Goal: Task Accomplishment & Management: Use online tool/utility

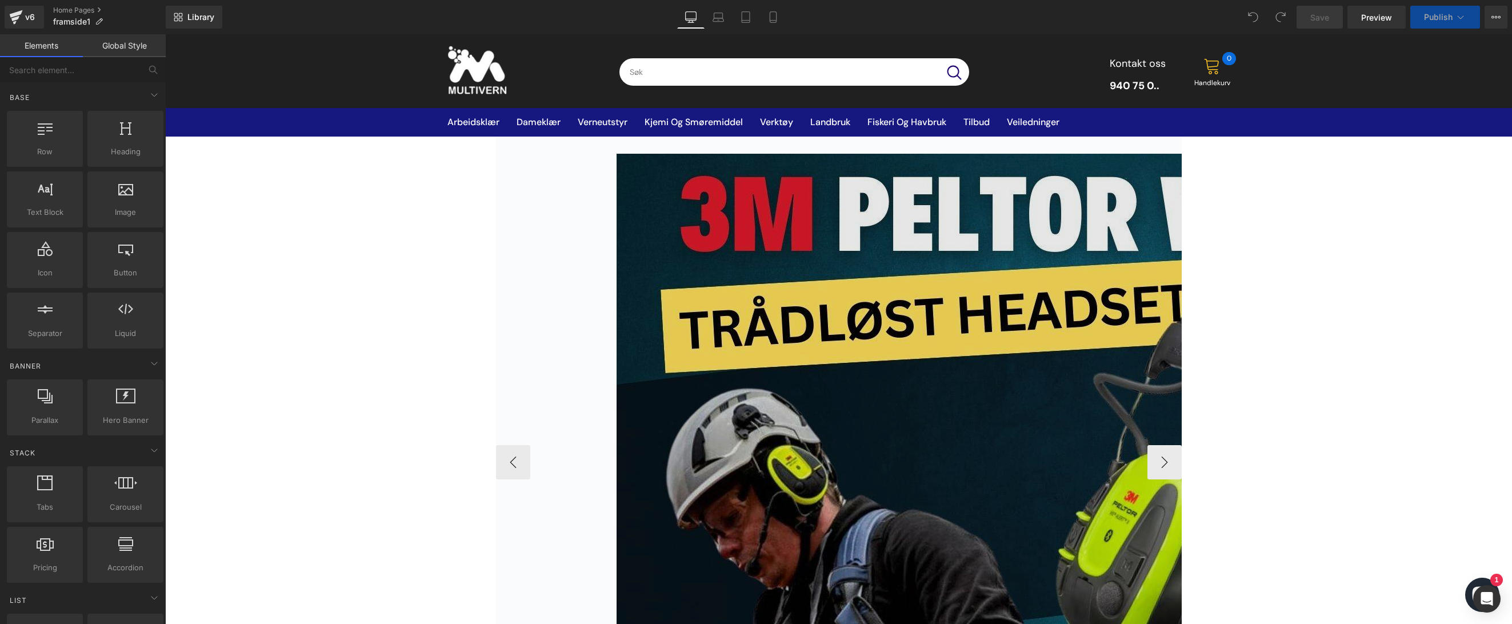
click at [873, 346] on img at bounding box center [1165, 462] width 1097 height 617
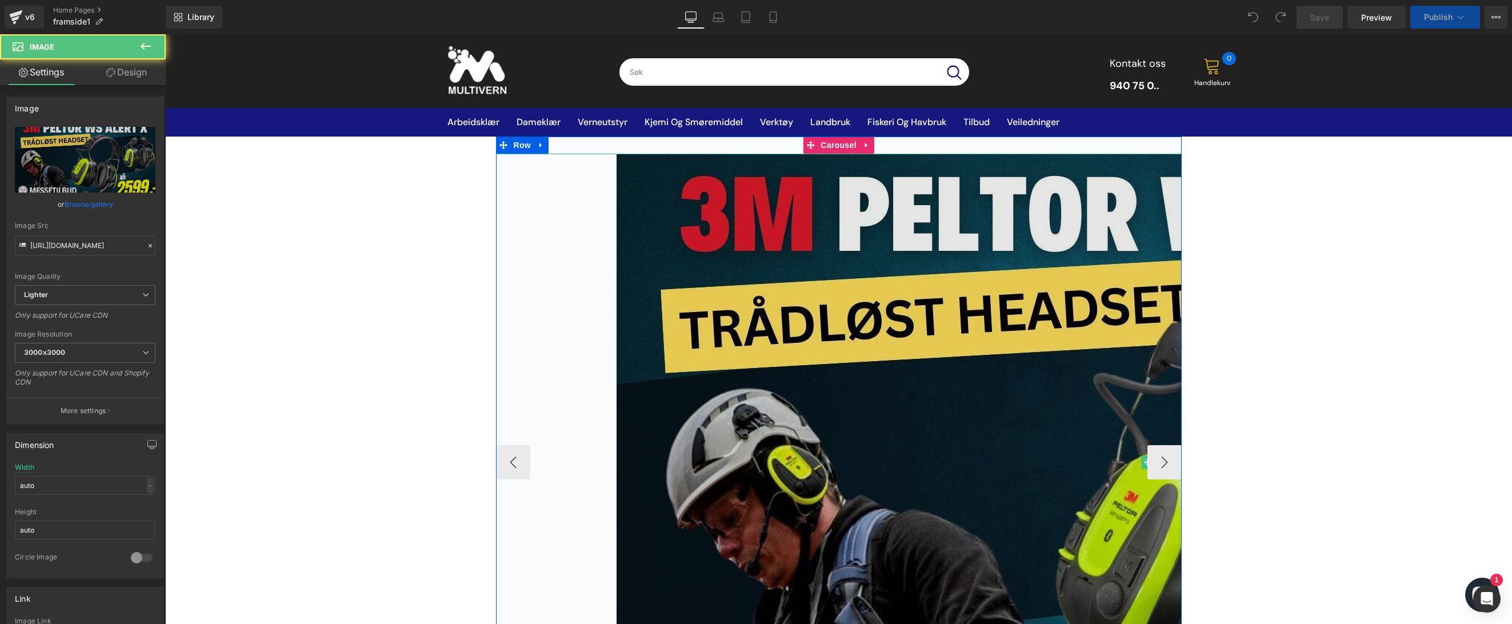
click at [839, 242] on img at bounding box center [1165, 462] width 1097 height 617
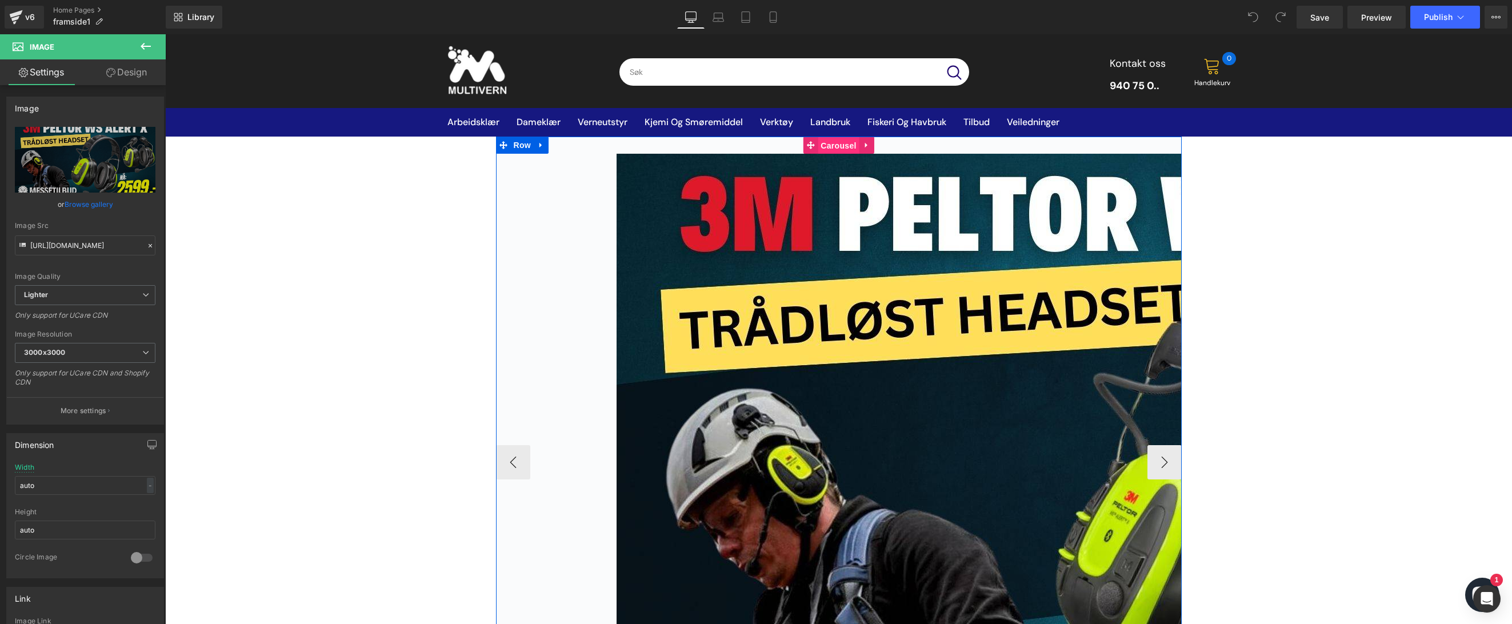
click at [821, 147] on span "Carousel" at bounding box center [838, 145] width 41 height 17
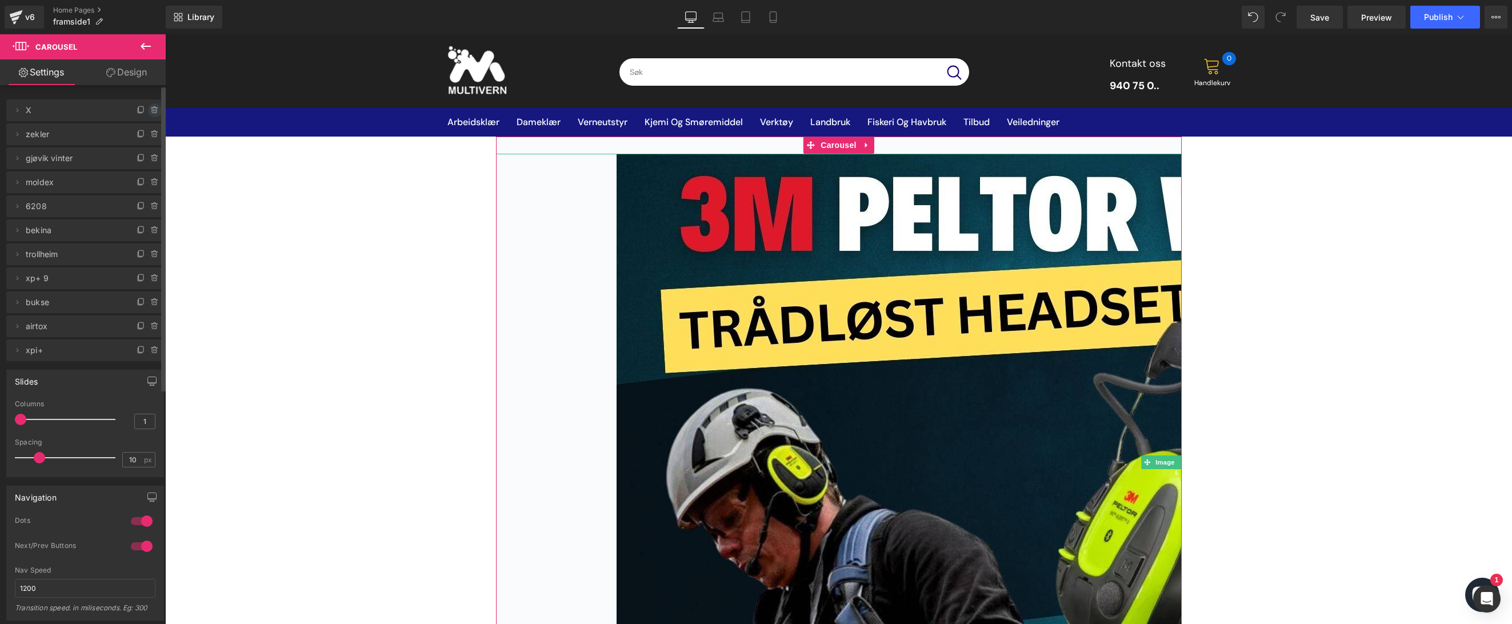
click at [150, 111] on icon at bounding box center [154, 110] width 9 height 9
click at [147, 111] on button "Delete" at bounding box center [143, 110] width 36 height 15
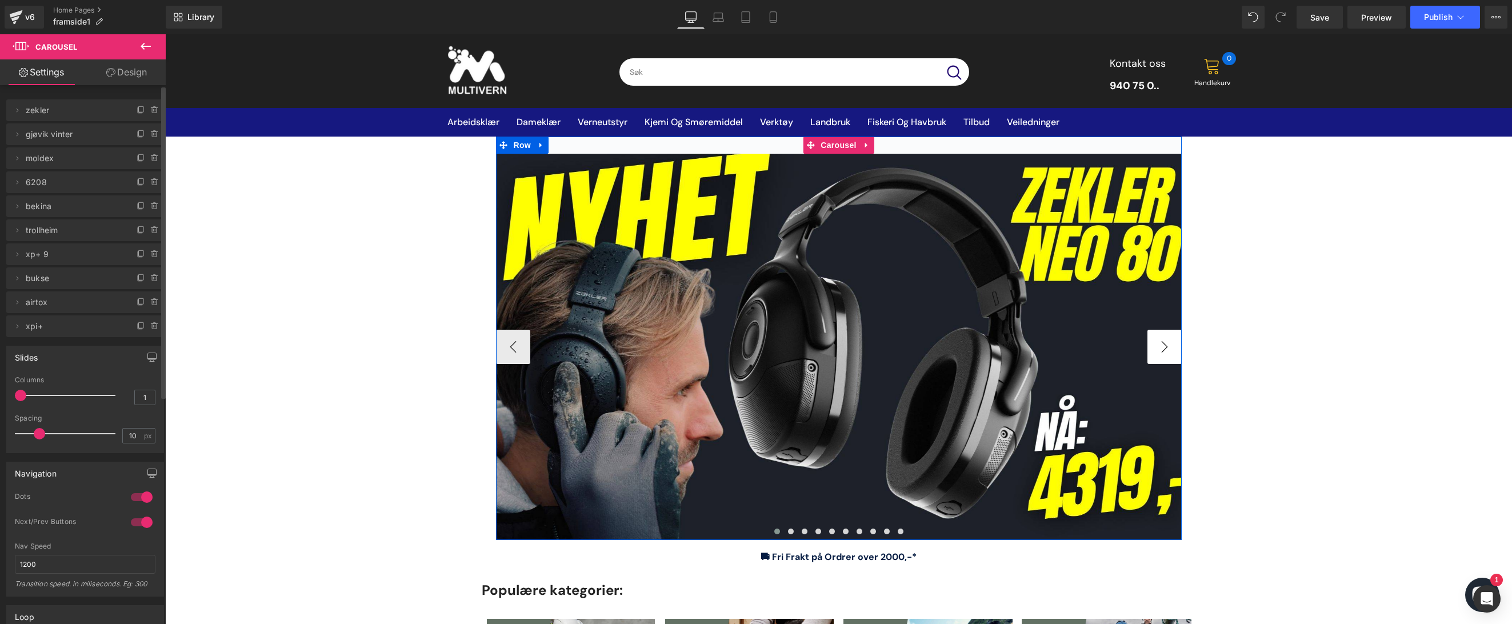
click at [1163, 348] on button "›" at bounding box center [1164, 347] width 34 height 34
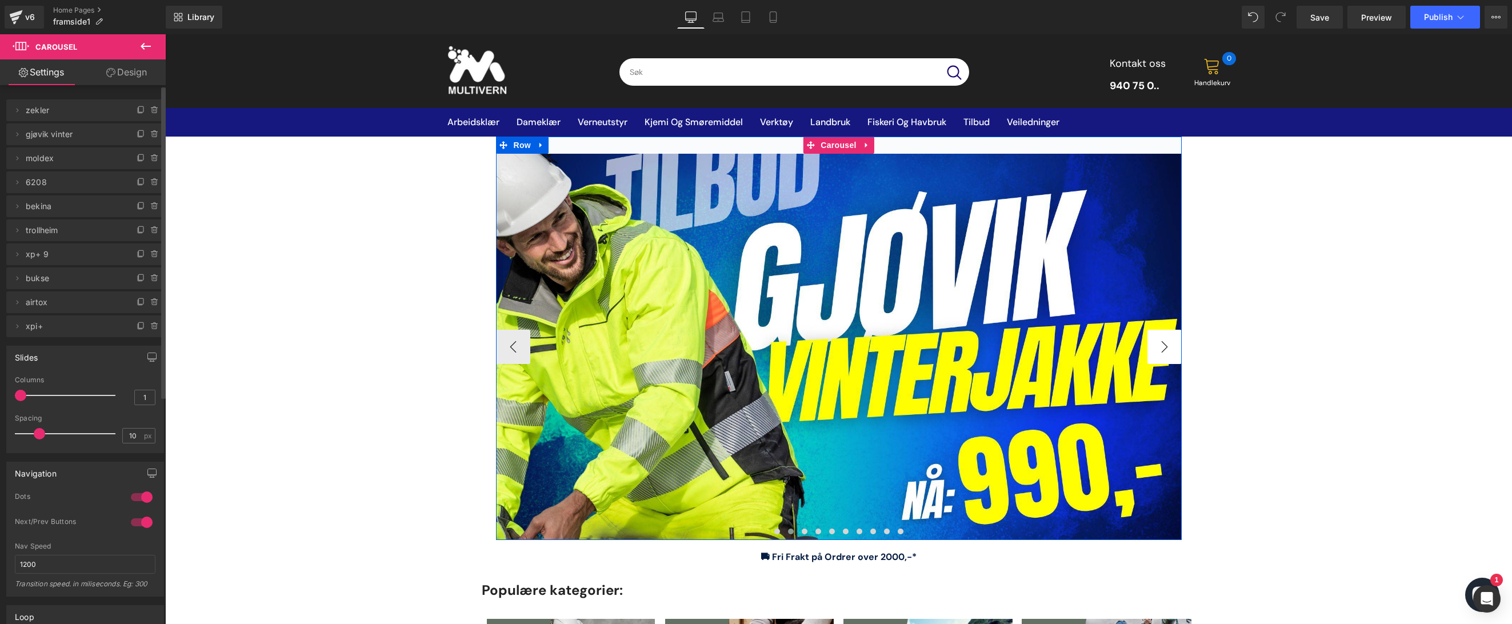
click at [1163, 348] on button "›" at bounding box center [1164, 347] width 34 height 34
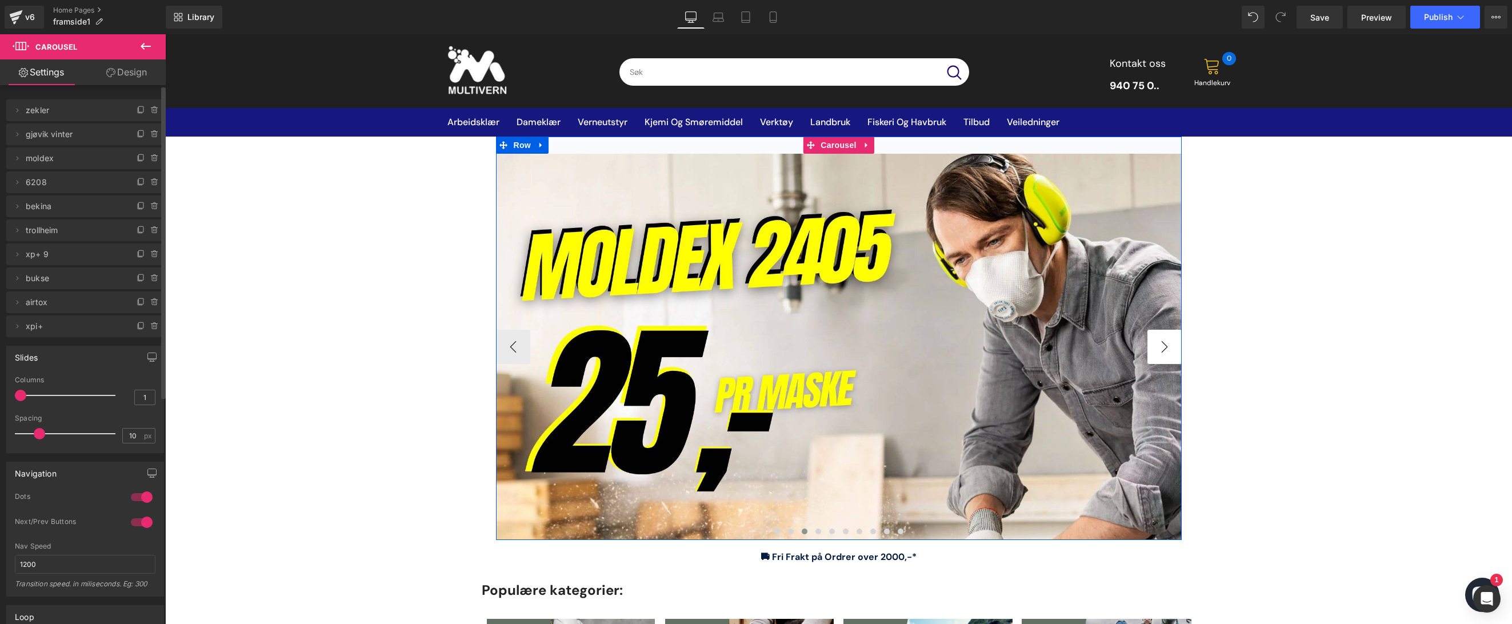
click at [1163, 348] on button "›" at bounding box center [1164, 347] width 34 height 34
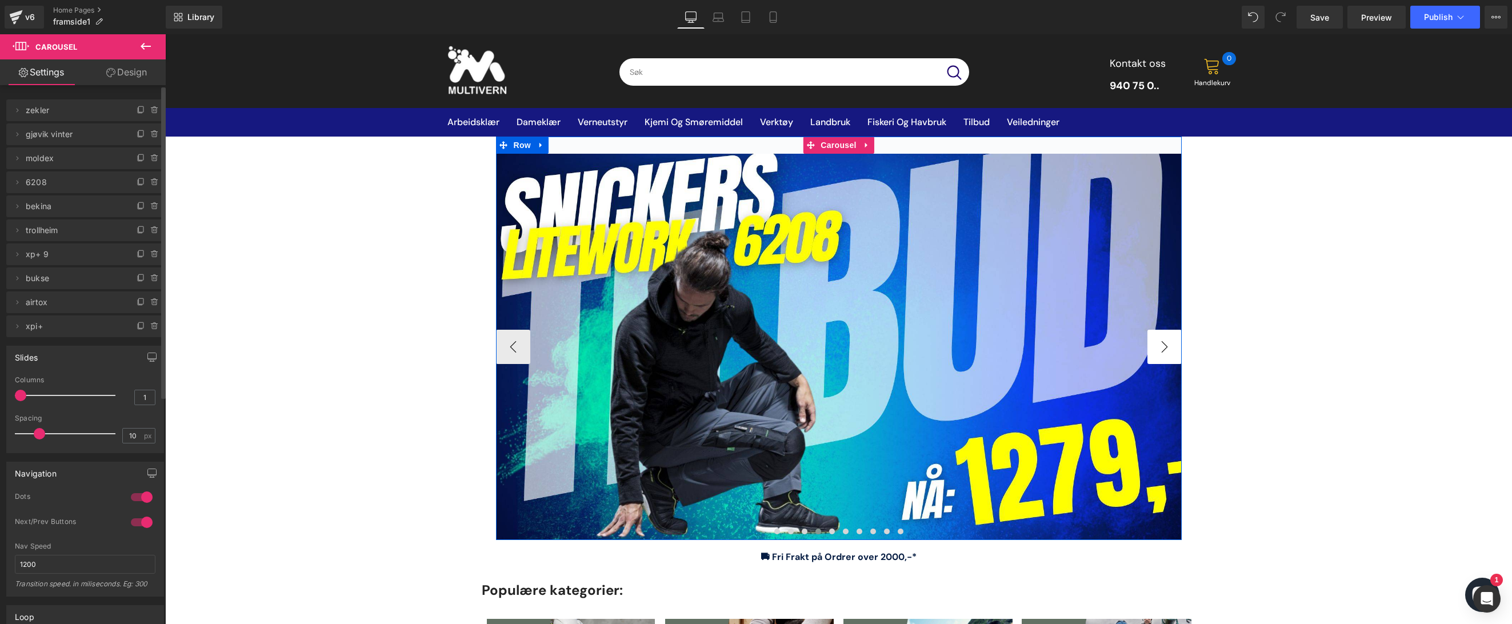
click at [1163, 348] on button "›" at bounding box center [1164, 347] width 34 height 34
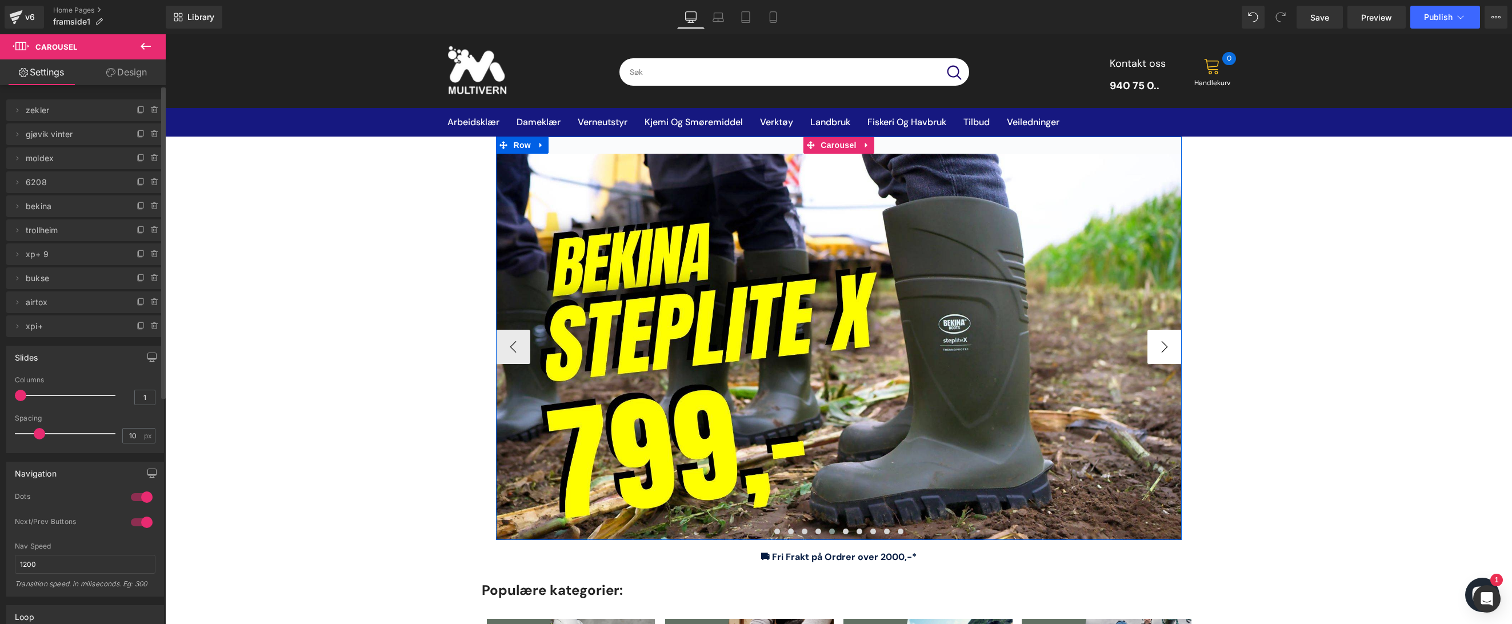
click at [1163, 348] on button "›" at bounding box center [1164, 347] width 34 height 34
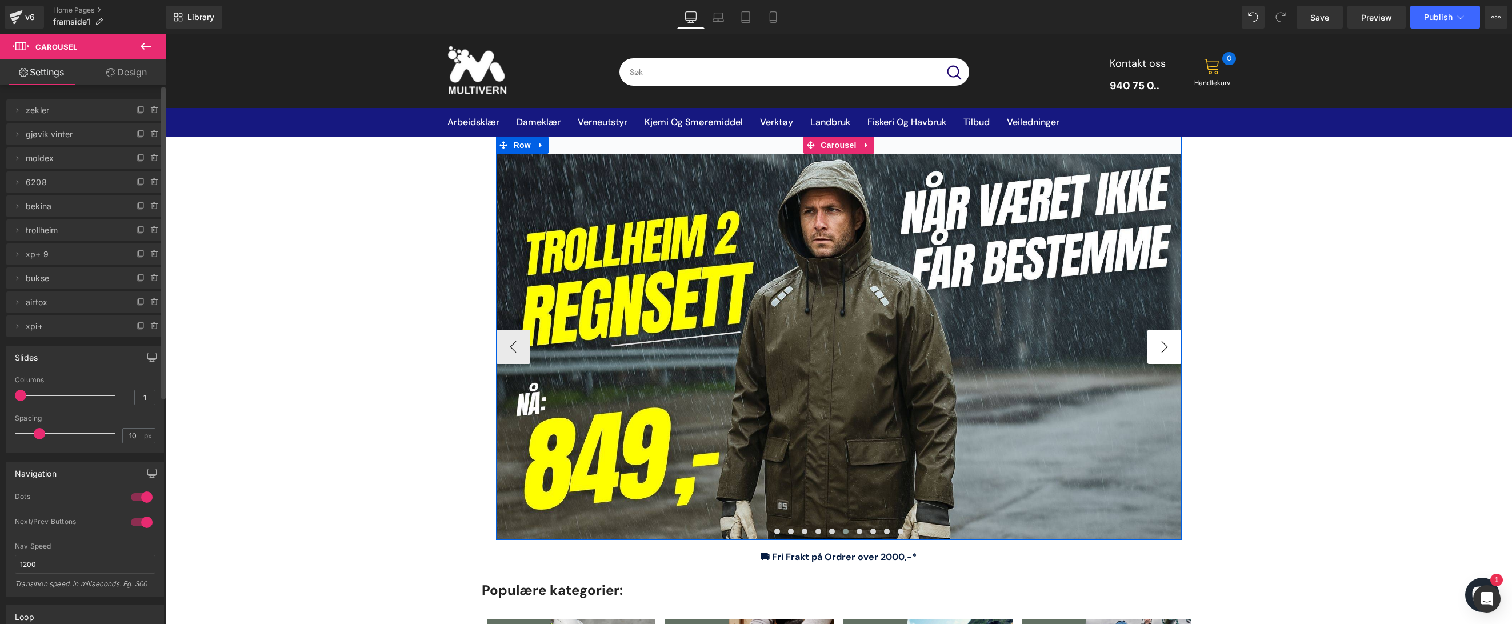
click at [1163, 348] on button "›" at bounding box center [1164, 347] width 34 height 34
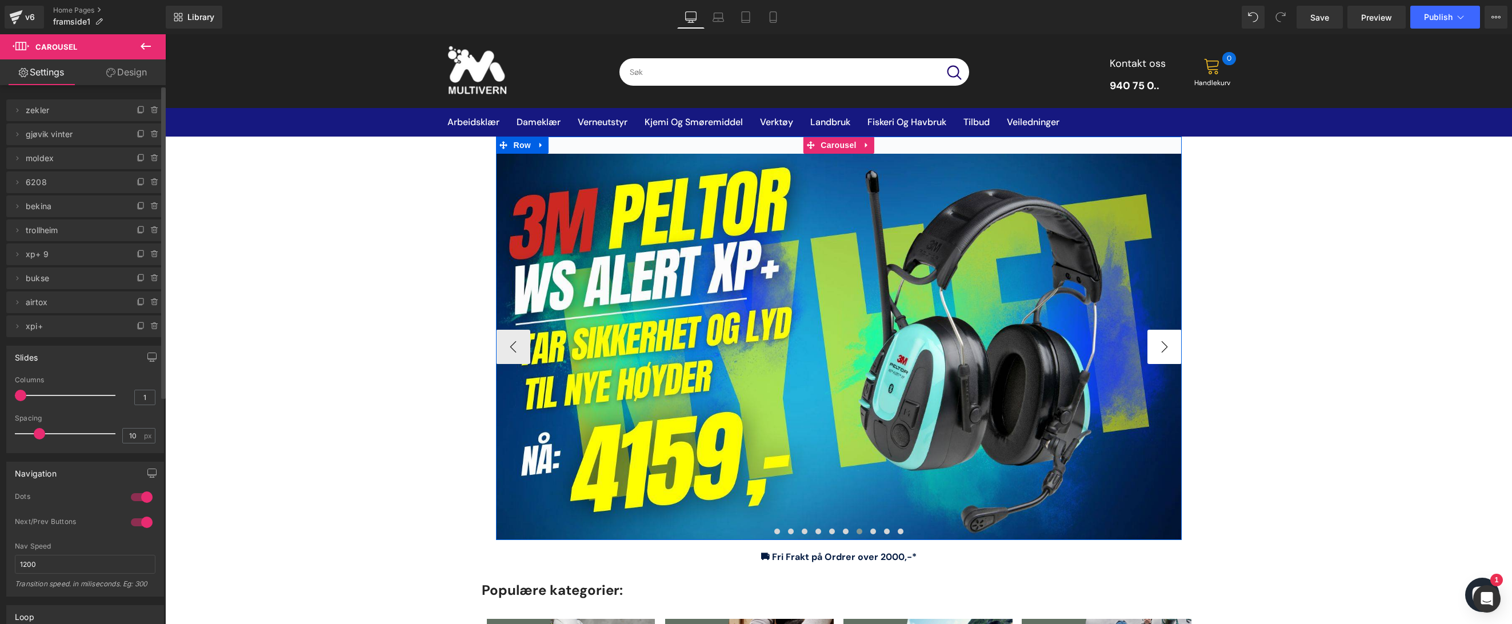
click at [1163, 348] on button "›" at bounding box center [1164, 347] width 34 height 34
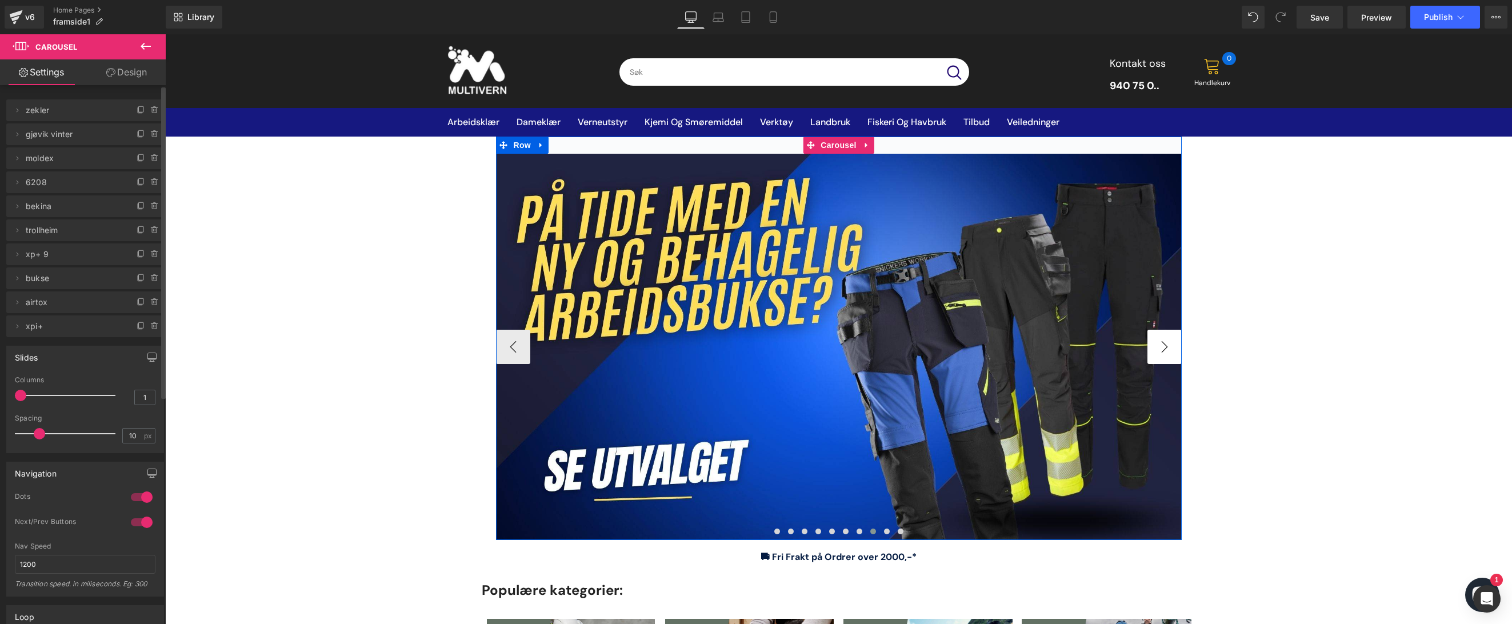
click at [1163, 348] on button "›" at bounding box center [1164, 347] width 34 height 34
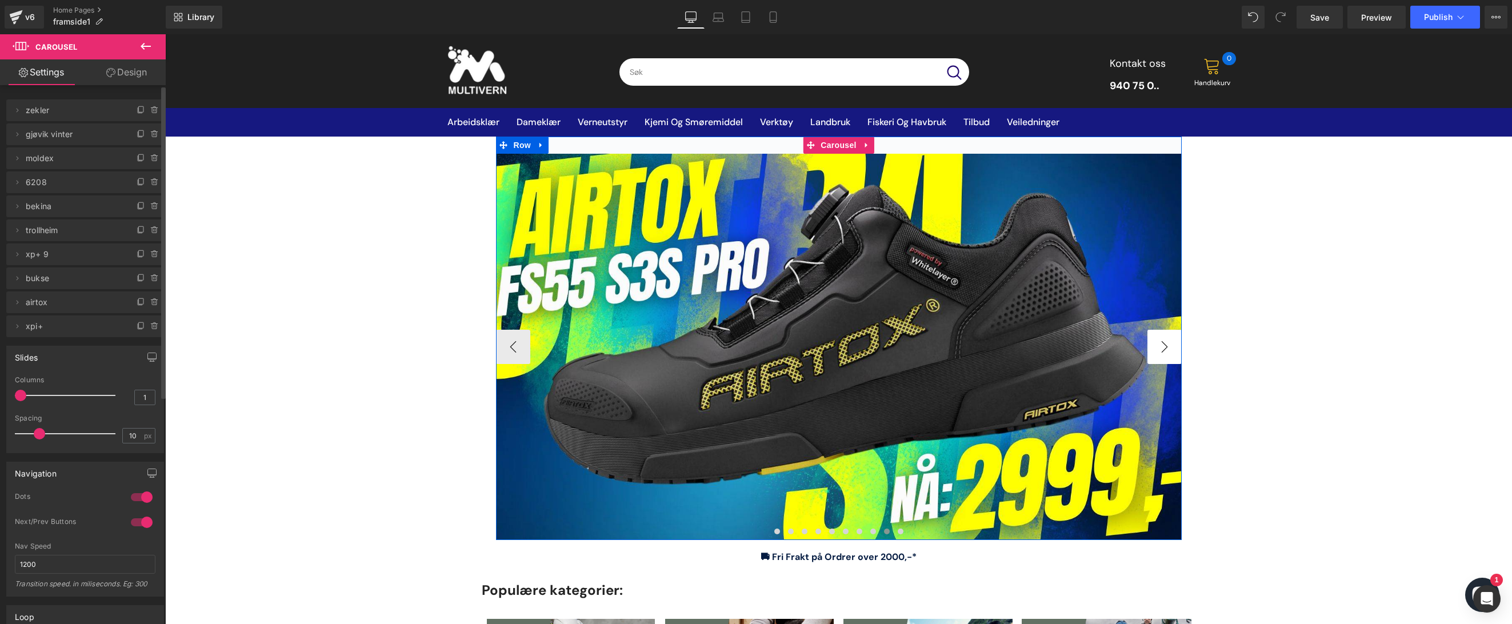
click at [1163, 348] on button "›" at bounding box center [1164, 347] width 34 height 34
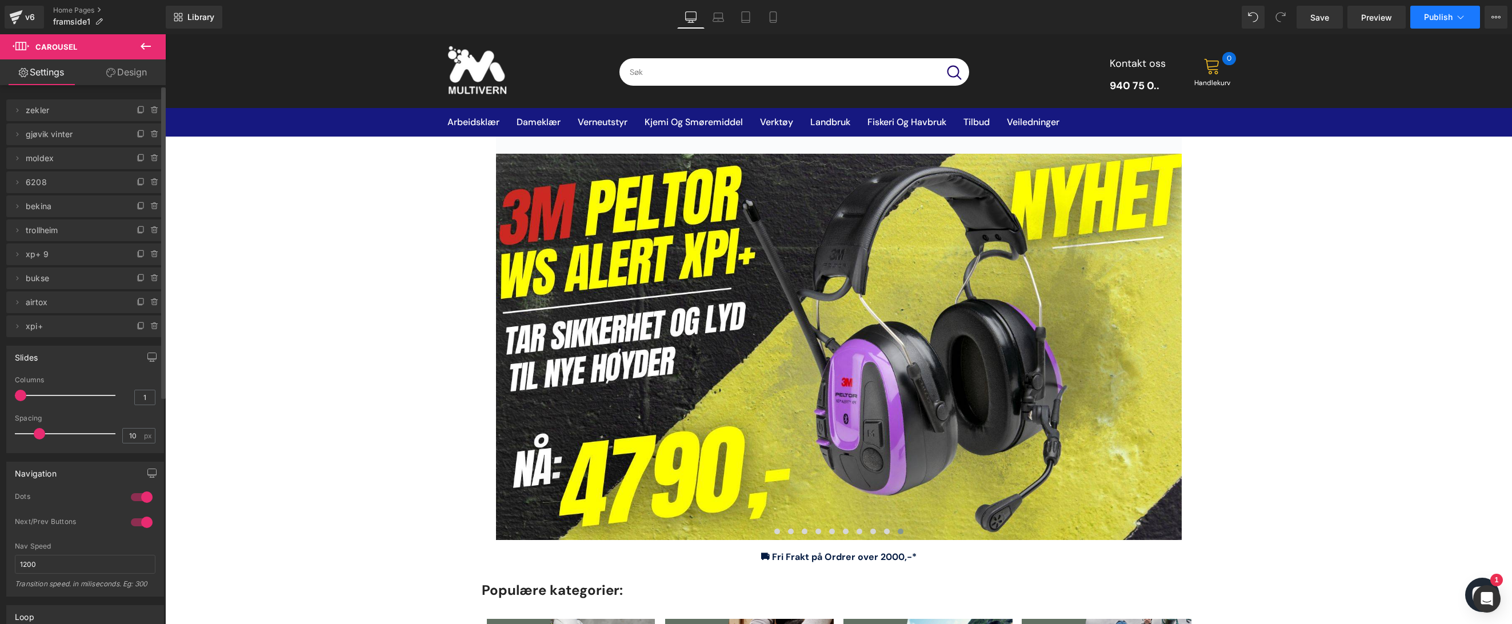
click at [1437, 14] on span "Publish" at bounding box center [1438, 17] width 29 height 9
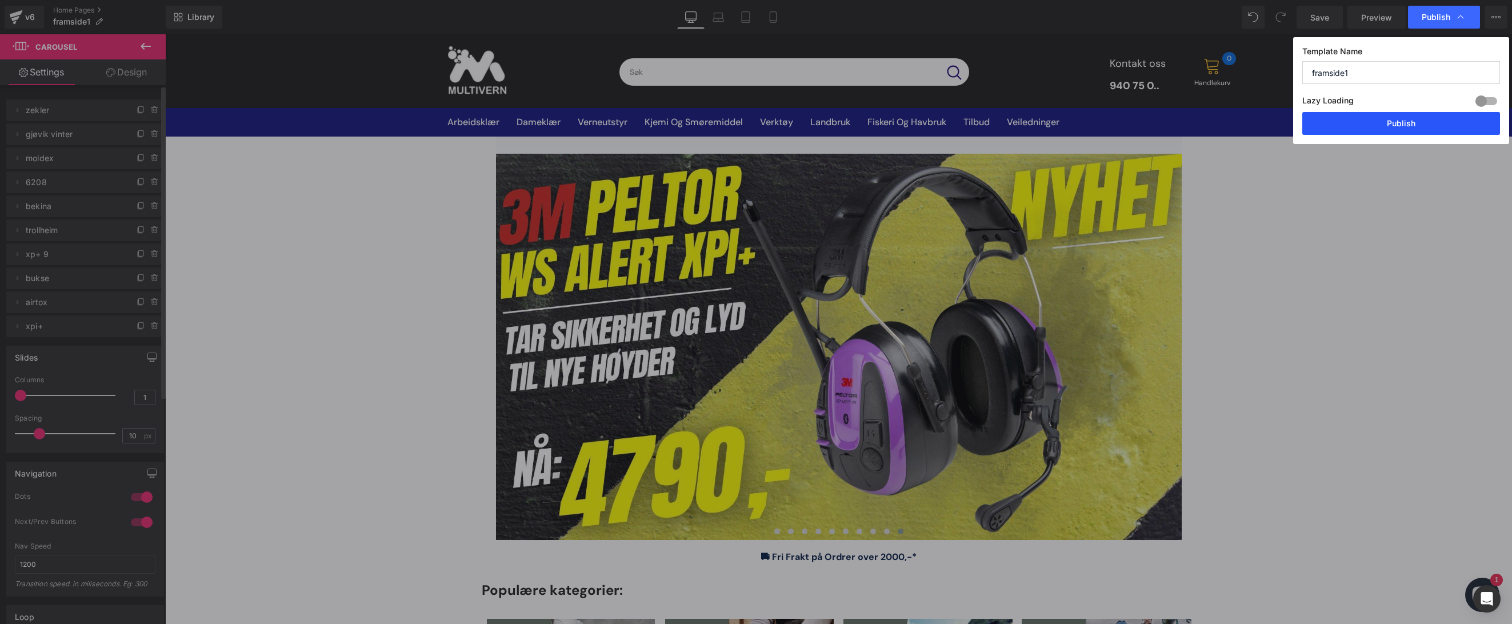
drag, startPoint x: 1398, startPoint y: 130, endPoint x: 794, endPoint y: 328, distance: 635.7
click at [1398, 130] on button "Publish" at bounding box center [1401, 123] width 198 height 23
